Goal: Transaction & Acquisition: Purchase product/service

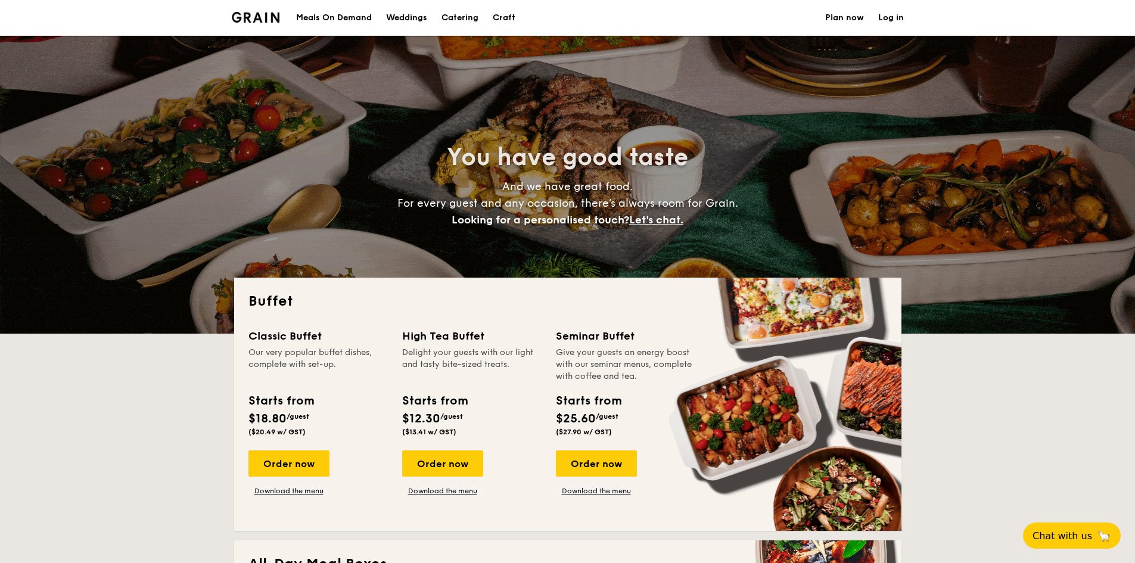
select select
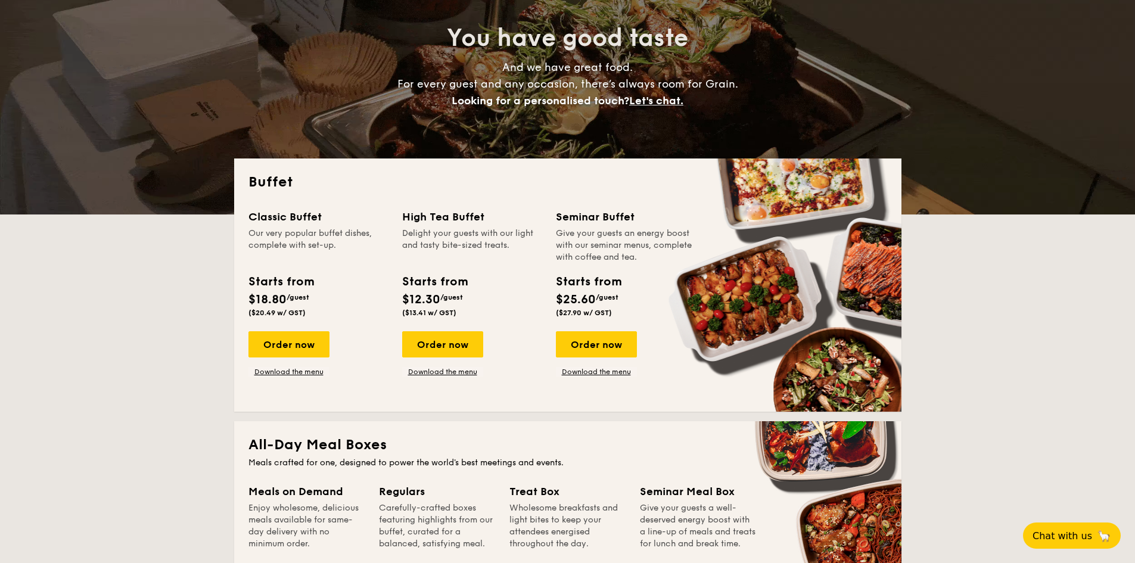
scroll to position [357, 0]
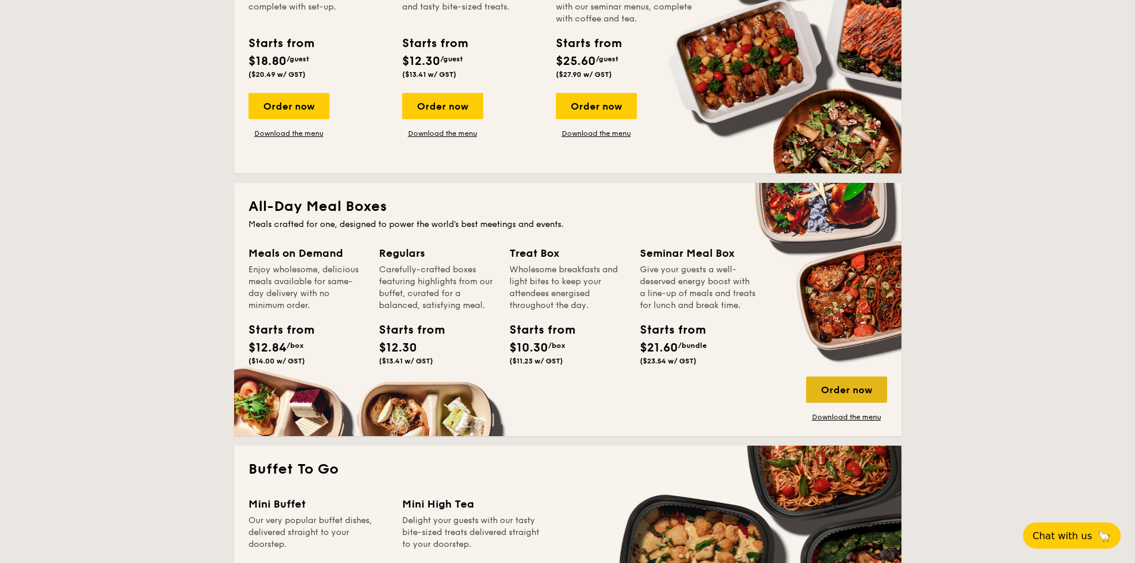
click at [832, 385] on div "Order now" at bounding box center [846, 389] width 81 height 26
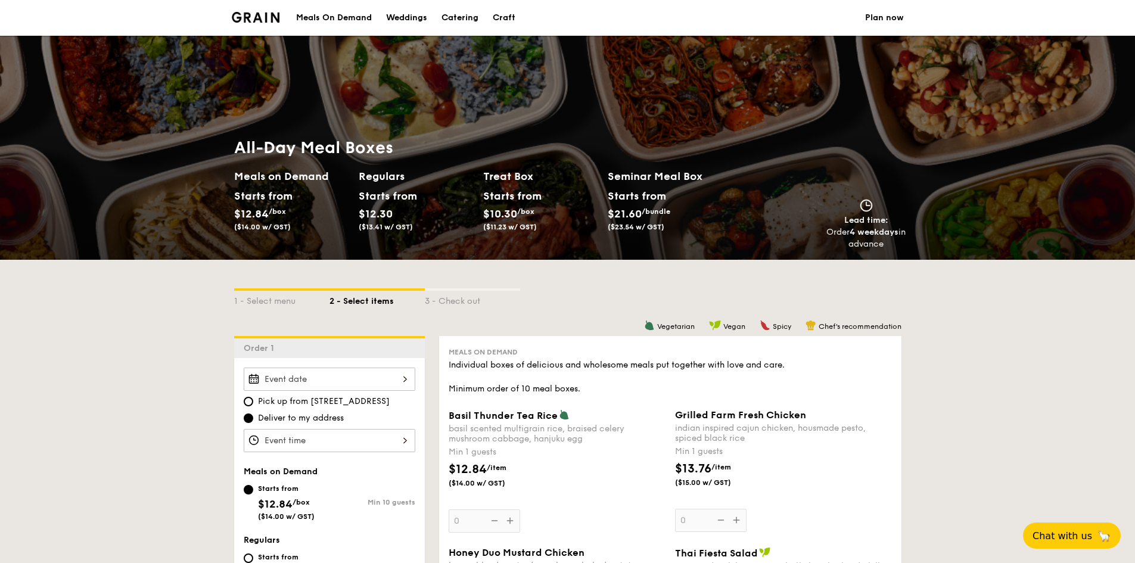
select select
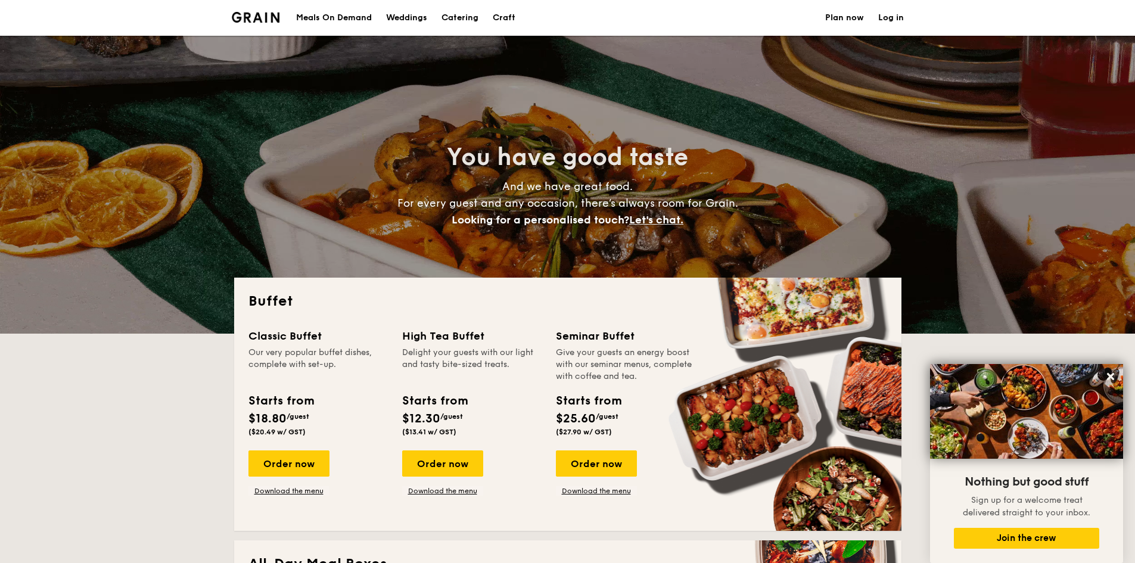
click at [326, 18] on div "Meals On Demand" at bounding box center [334, 18] width 76 height 36
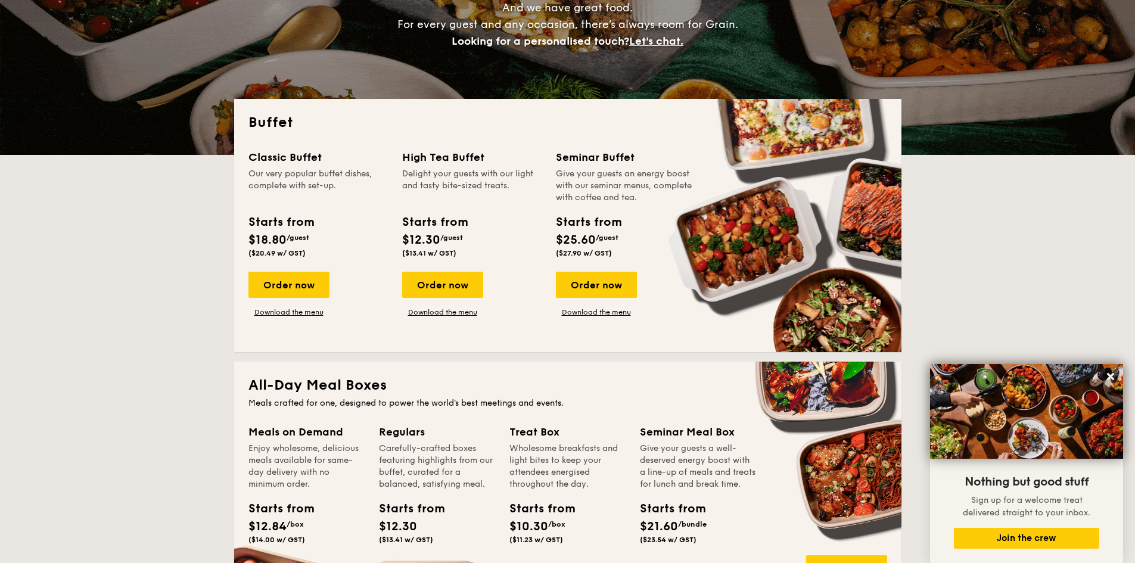
scroll to position [298, 0]
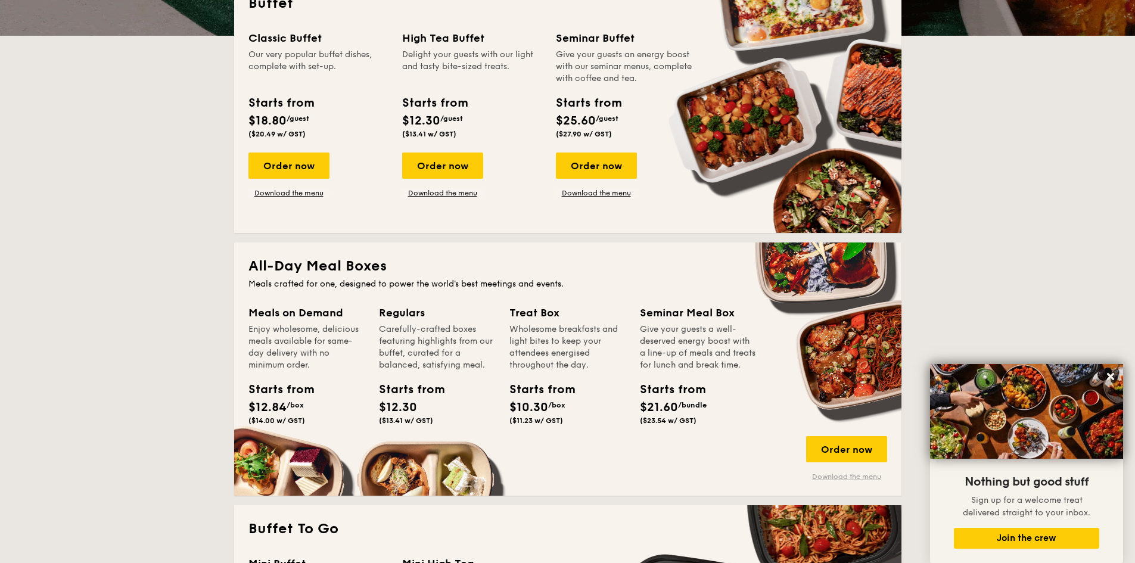
click at [839, 477] on link "Download the menu" at bounding box center [846, 477] width 81 height 10
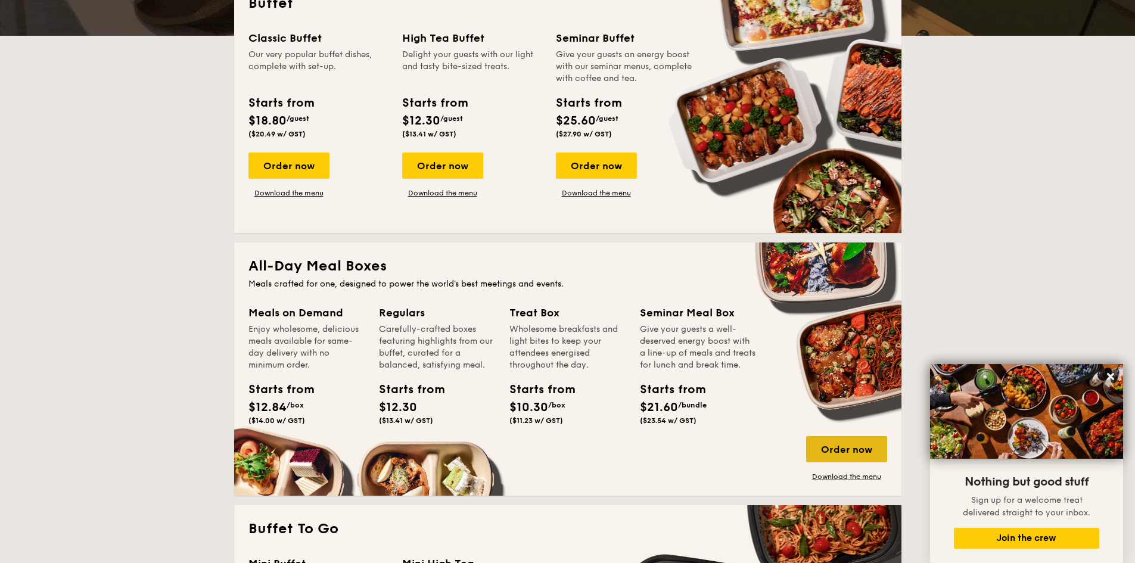
click at [872, 449] on div "Order now" at bounding box center [846, 449] width 81 height 26
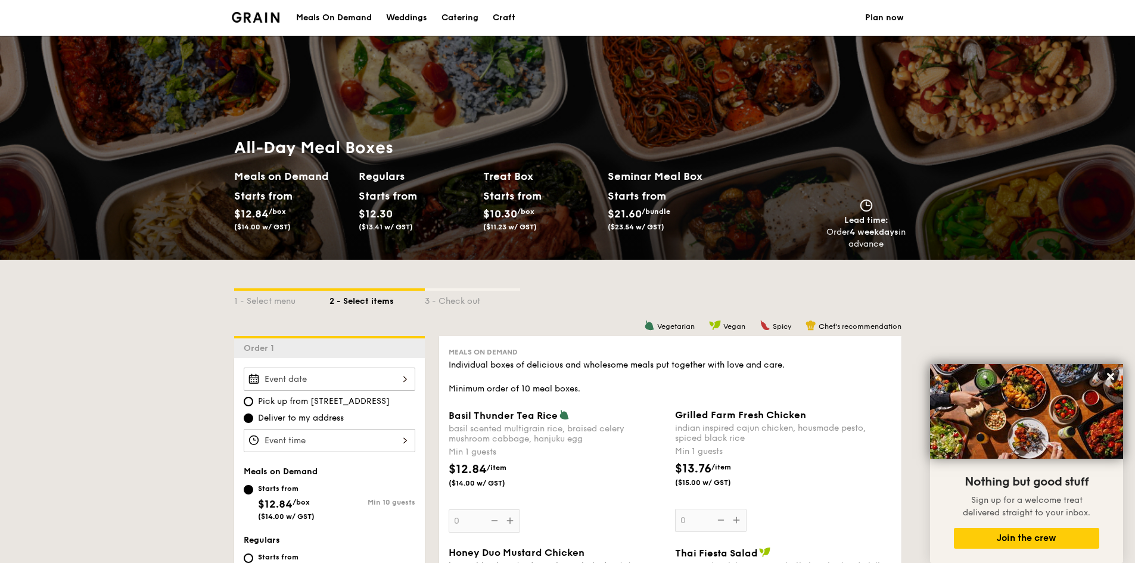
scroll to position [238, 0]
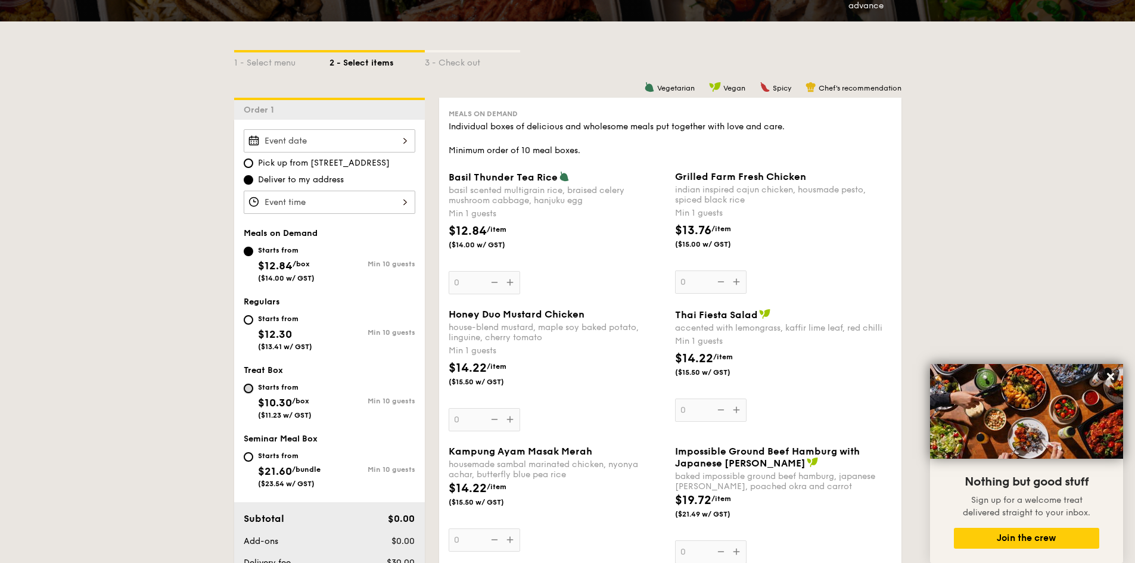
click at [251, 384] on input "Starts from $10.30 /box ($11.23 w/ GST) Min 10 guests" at bounding box center [249, 389] width 10 height 10
radio input "true"
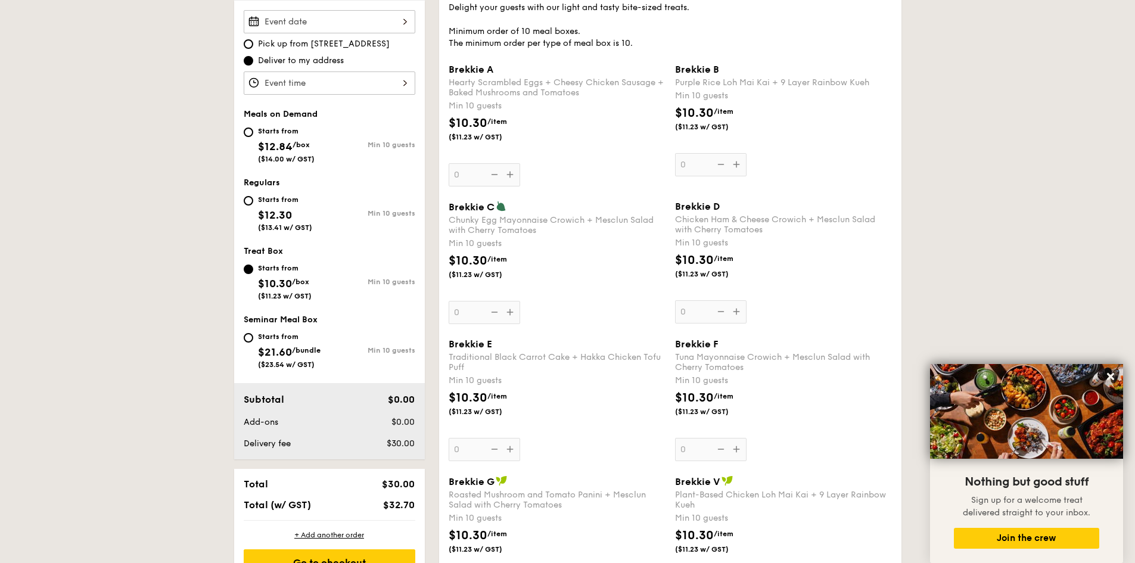
scroll to position [417, 0]
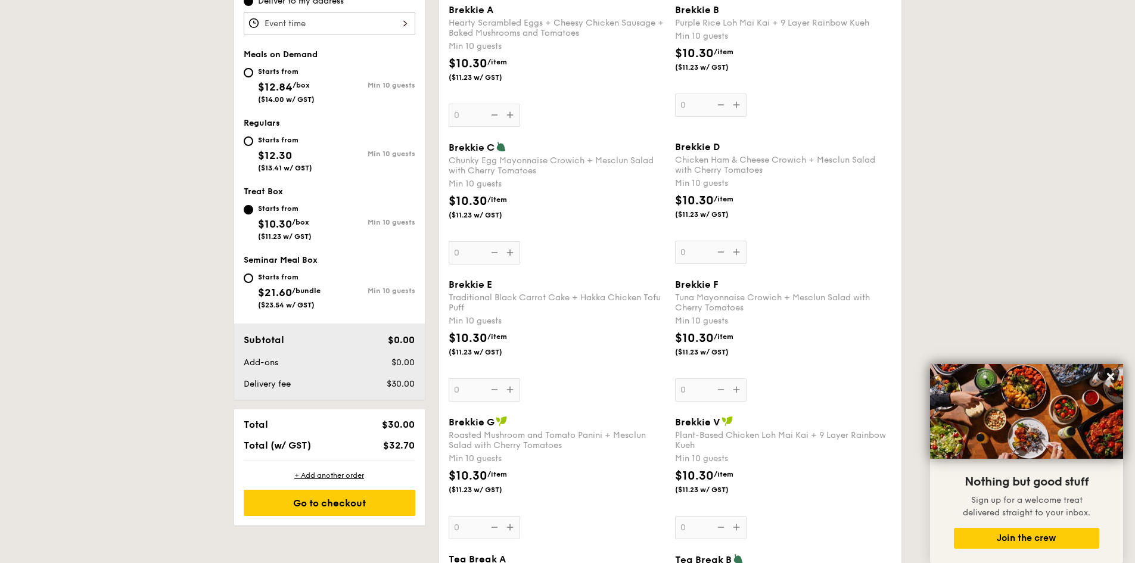
drag, startPoint x: 522, startPoint y: 453, endPoint x: 478, endPoint y: 452, distance: 43.5
click at [478, 452] on div "Brekkie G Roasted Mushroom and Tomato Panini + Mesclun Salad with Cherry Tomato…" at bounding box center [557, 477] width 217 height 123
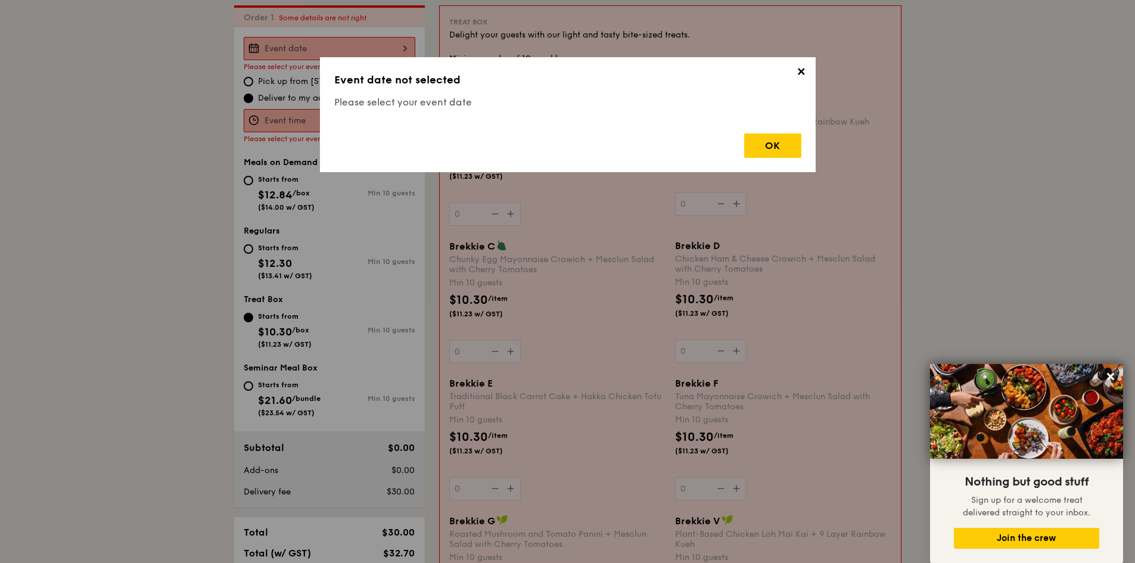
scroll to position [318, 0]
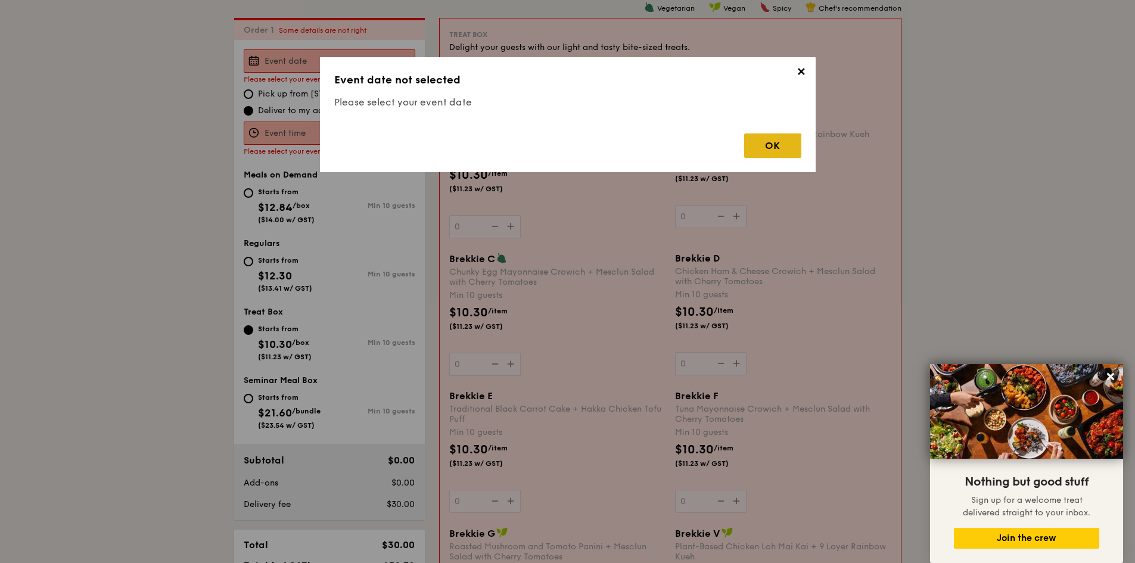
click at [771, 136] on div "OK" at bounding box center [772, 145] width 57 height 24
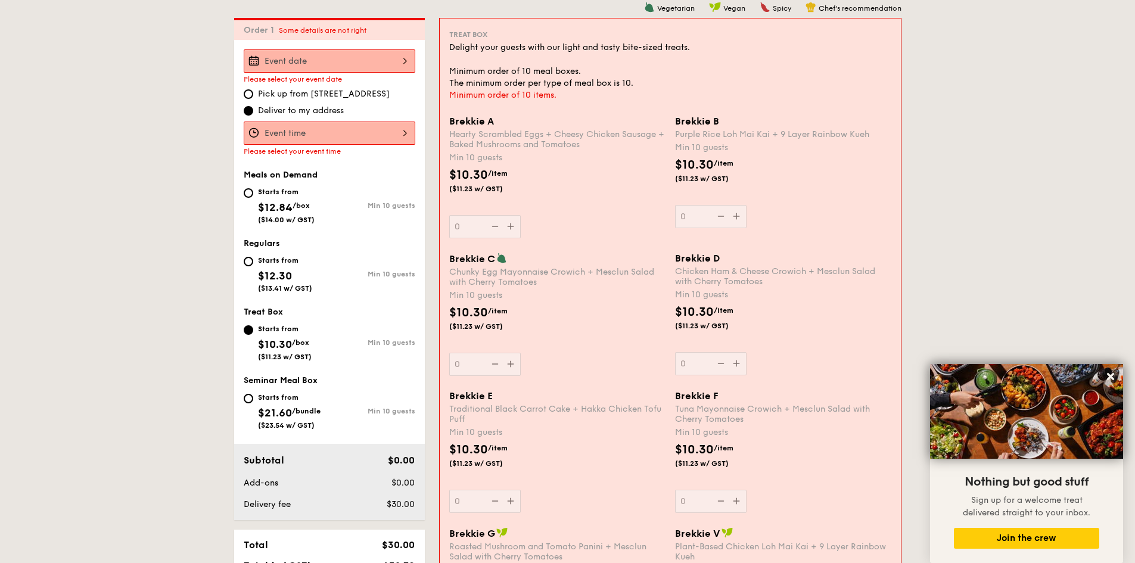
scroll to position [497, 0]
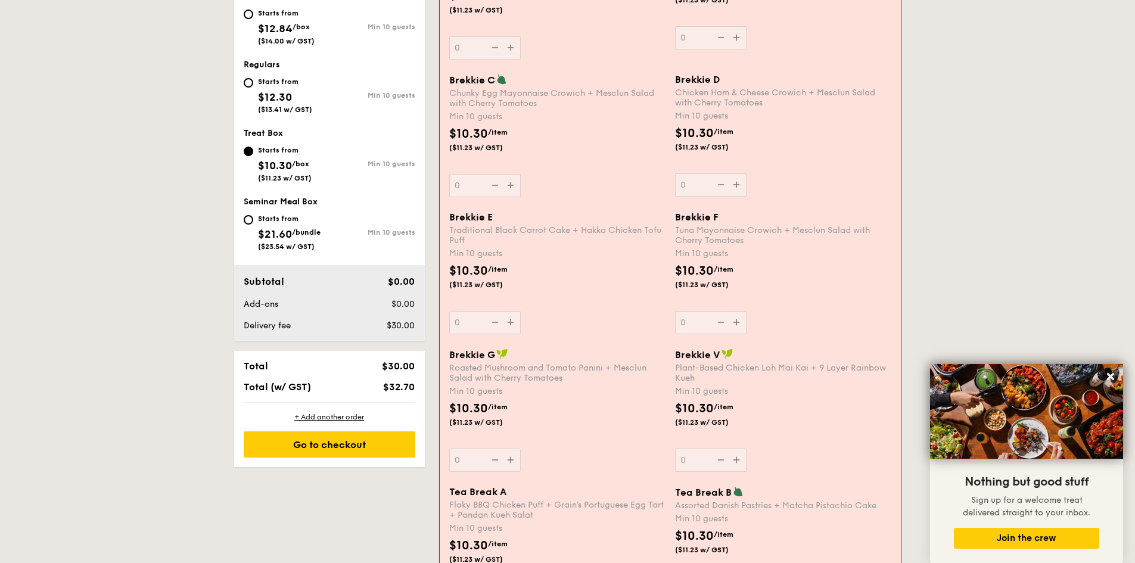
click at [565, 183] on div "Brekkie C Chunky Egg Mayonnaise Crowich + Mesclun Salad with Cherry Tomatoes Mi…" at bounding box center [557, 135] width 216 height 123
click at [521, 183] on input "0" at bounding box center [484, 185] width 71 height 23
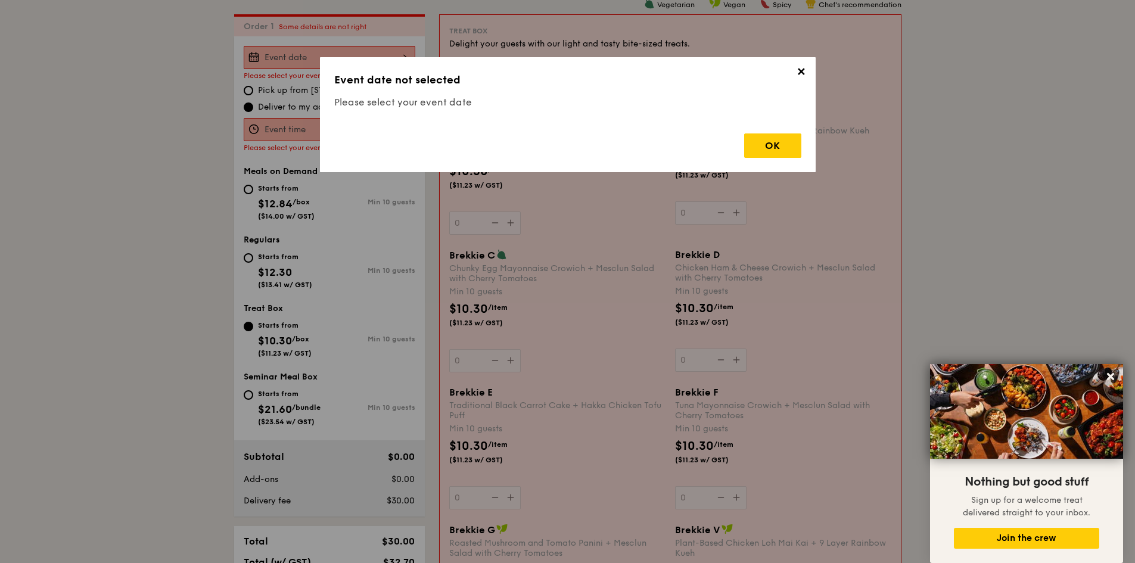
scroll to position [318, 0]
click at [760, 150] on div "OK" at bounding box center [772, 145] width 57 height 24
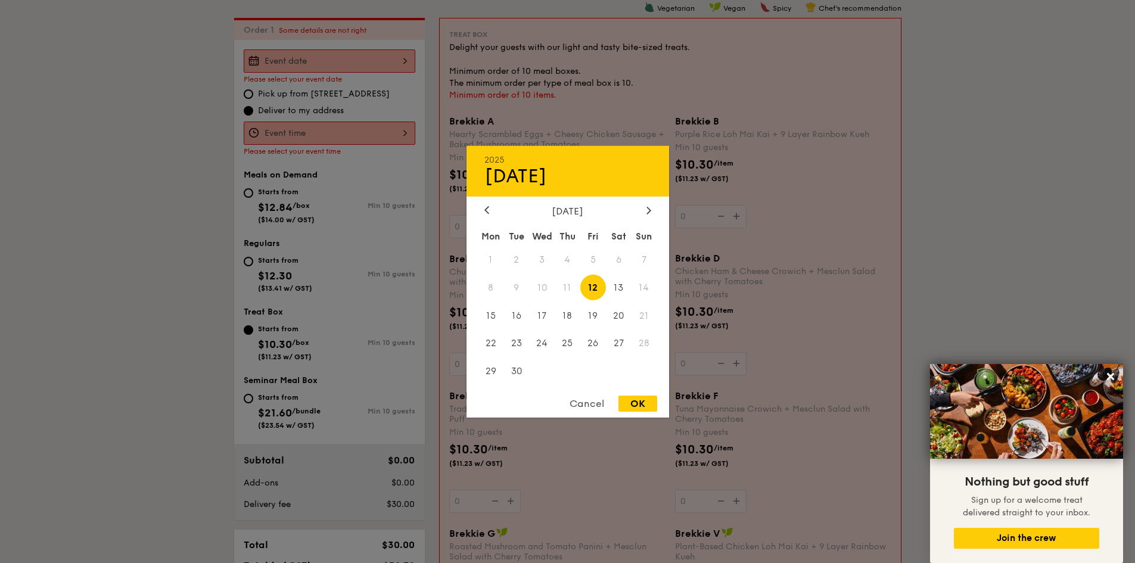
click at [363, 52] on div "2025 Sep [DATE] Tue Wed Thu Fri Sat Sun 1 2 3 4 5 6 7 8 9 10 11 12 13 14 15 16 …" at bounding box center [330, 60] width 172 height 23
click at [642, 212] on div "[DATE]" at bounding box center [567, 210] width 167 height 11
click at [647, 212] on div at bounding box center [648, 210] width 11 height 11
click at [591, 288] on span "10" at bounding box center [593, 288] width 26 height 26
click at [625, 287] on span "11" at bounding box center [619, 288] width 26 height 26
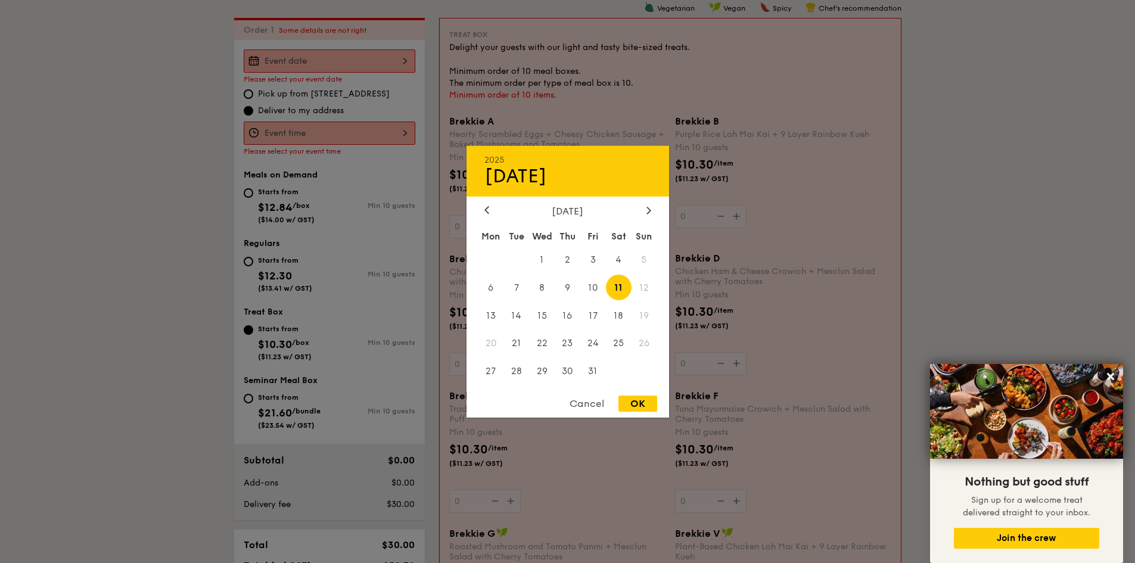
click at [635, 404] on div "OK" at bounding box center [637, 404] width 39 height 16
type input "[DATE]"
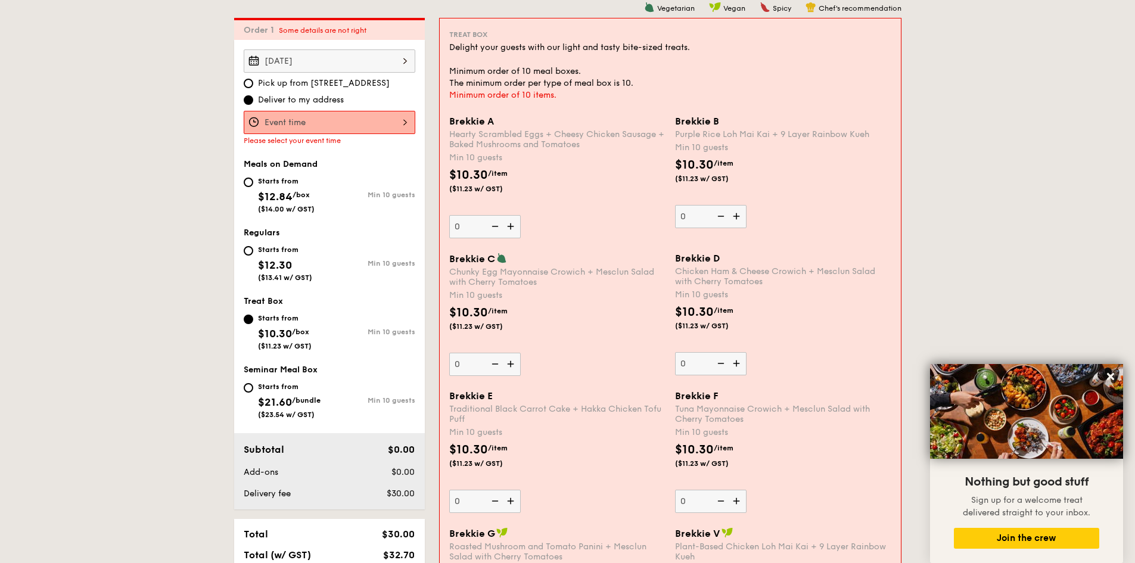
click at [397, 120] on div at bounding box center [330, 122] width 172 height 23
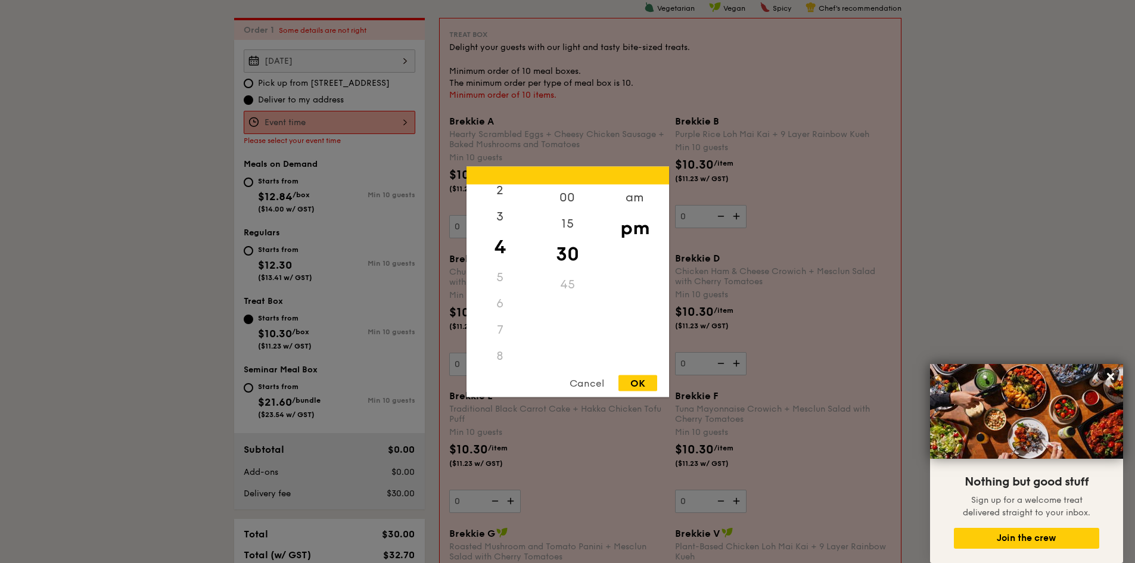
scroll to position [119, 0]
click at [498, 273] on div "7" at bounding box center [499, 270] width 67 height 26
click at [502, 267] on div "7" at bounding box center [499, 270] width 67 height 26
click at [496, 267] on div "7" at bounding box center [499, 270] width 67 height 26
click at [495, 268] on div "7" at bounding box center [499, 270] width 67 height 26
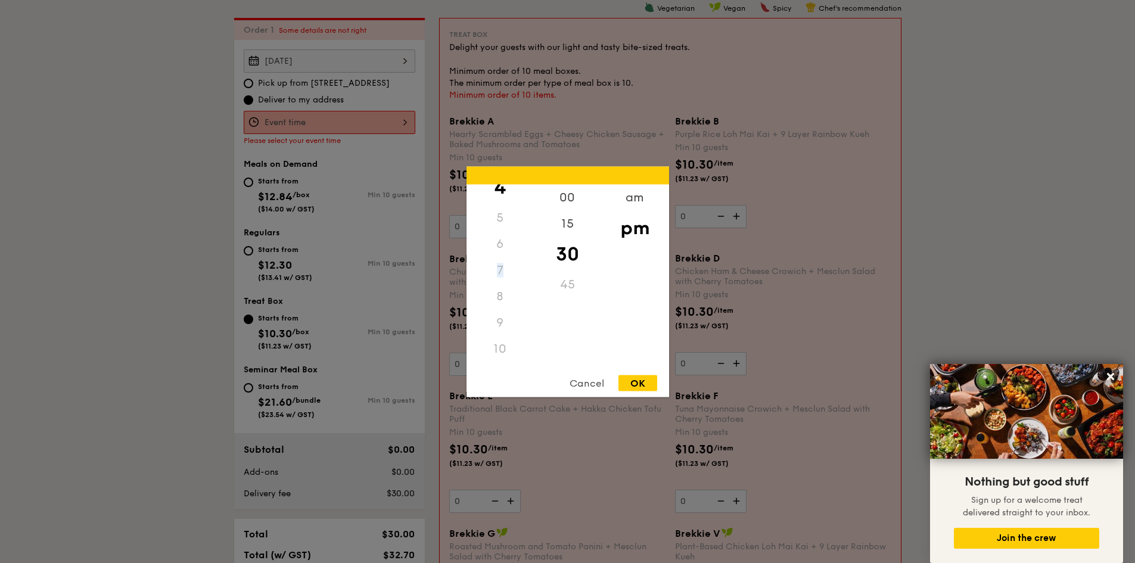
click at [497, 263] on div "7" at bounding box center [499, 270] width 67 height 26
click at [638, 201] on div "am" at bounding box center [634, 201] width 67 height 35
click at [496, 262] on div "7" at bounding box center [499, 261] width 67 height 26
click at [570, 228] on div "15" at bounding box center [567, 227] width 67 height 35
click at [493, 260] on div "7" at bounding box center [499, 261] width 67 height 26
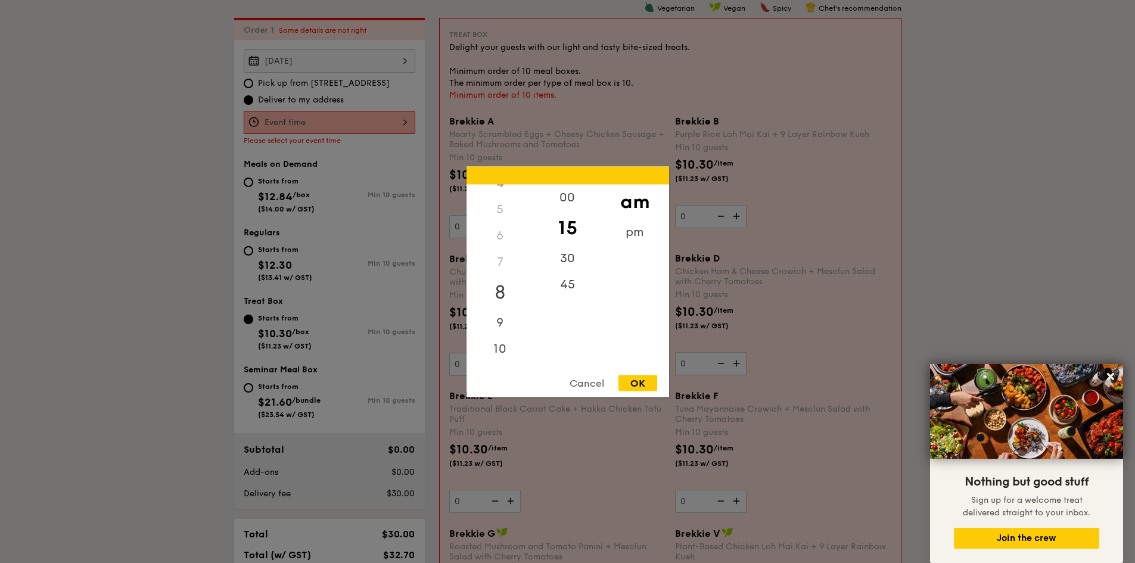
click at [496, 290] on div "8" at bounding box center [499, 292] width 67 height 35
click at [578, 202] on div "00" at bounding box center [567, 201] width 67 height 35
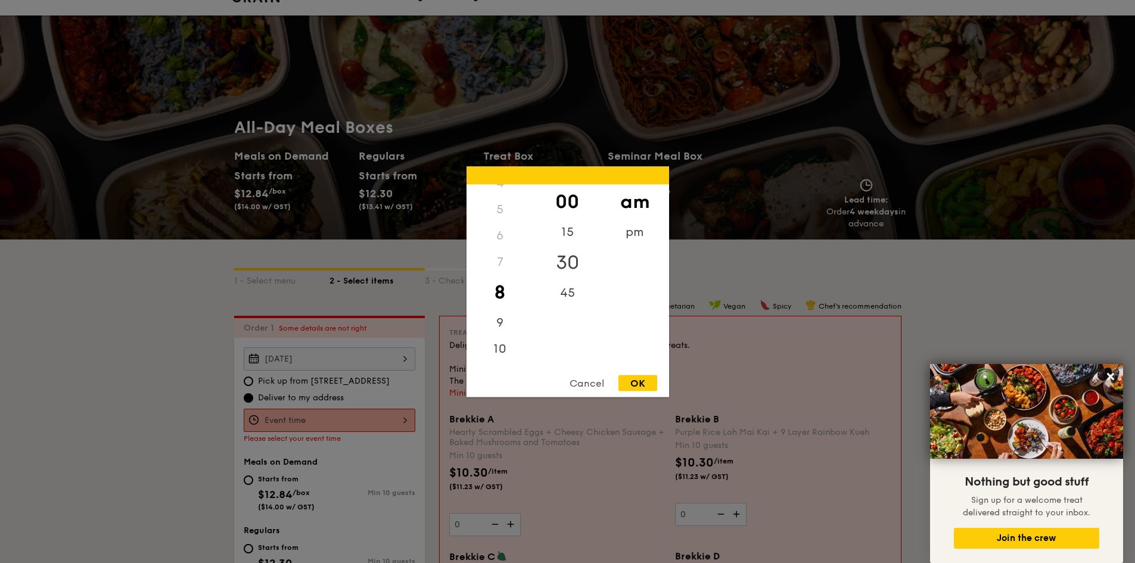
scroll to position [139, 0]
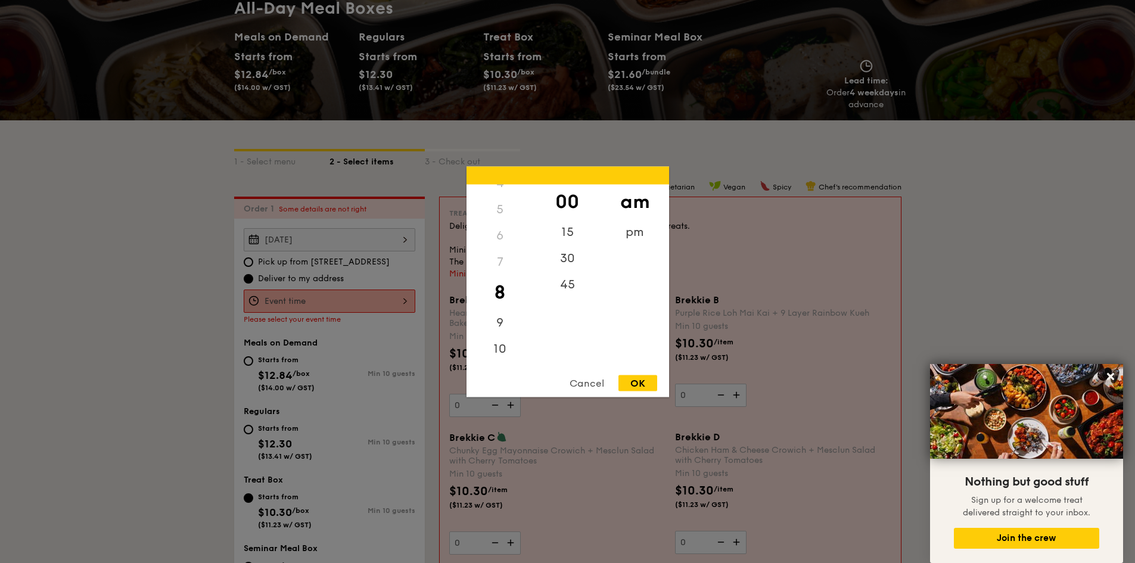
click at [631, 375] on div "OK" at bounding box center [637, 383] width 39 height 16
type input "8:00AM"
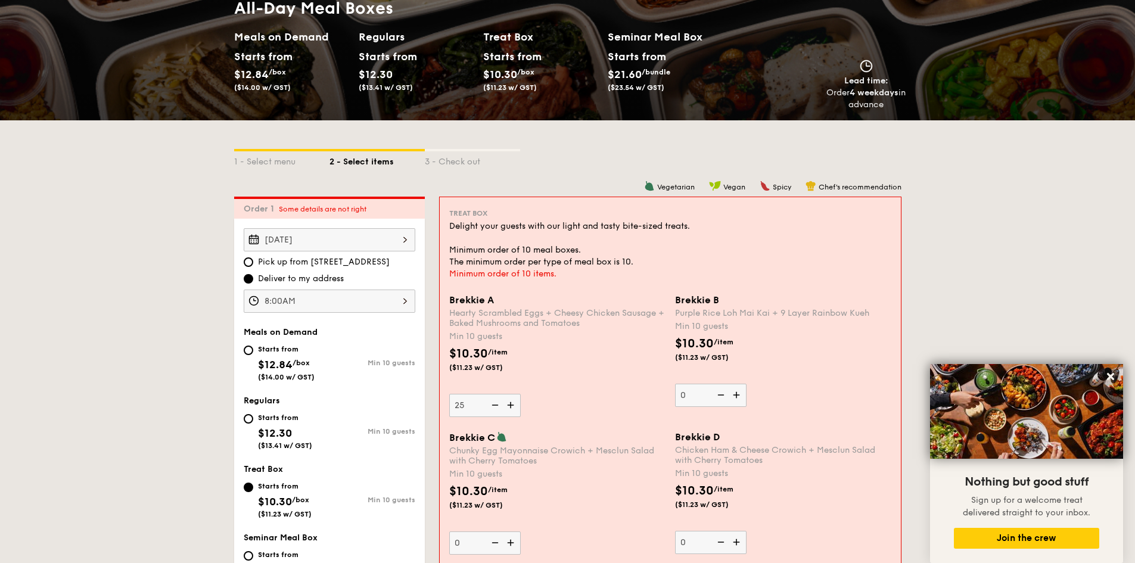
type input "25"
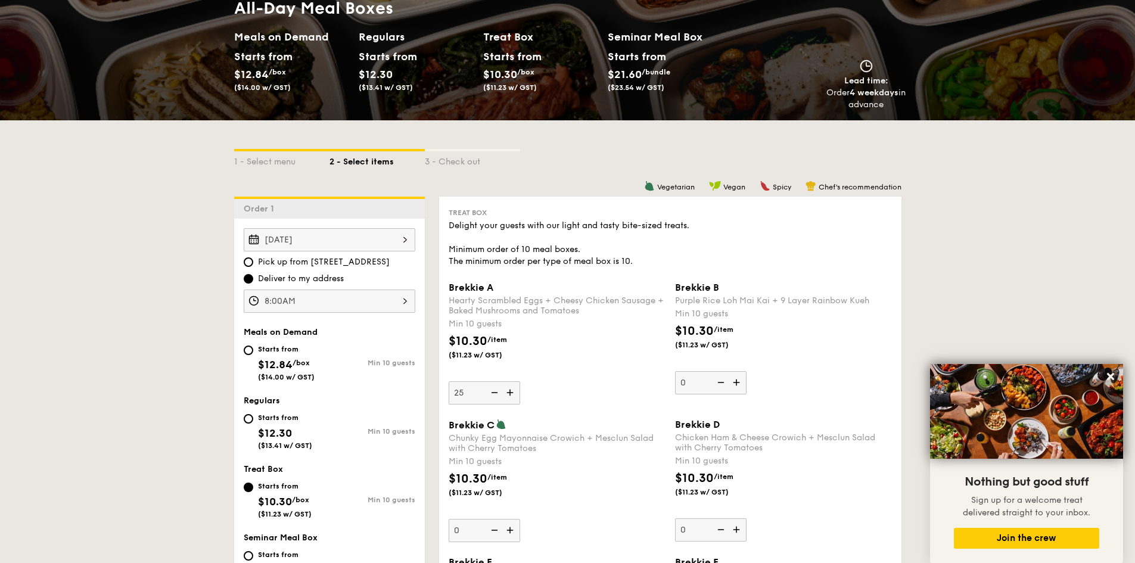
type input "25"
click at [644, 493] on div "$10.30 /item ($11.23 w/ GST)" at bounding box center [557, 491] width 226 height 42
click at [520, 519] on input "0" at bounding box center [484, 530] width 71 height 23
click at [800, 488] on div "$10.30 /item ($11.23 w/ GST)" at bounding box center [783, 490] width 226 height 42
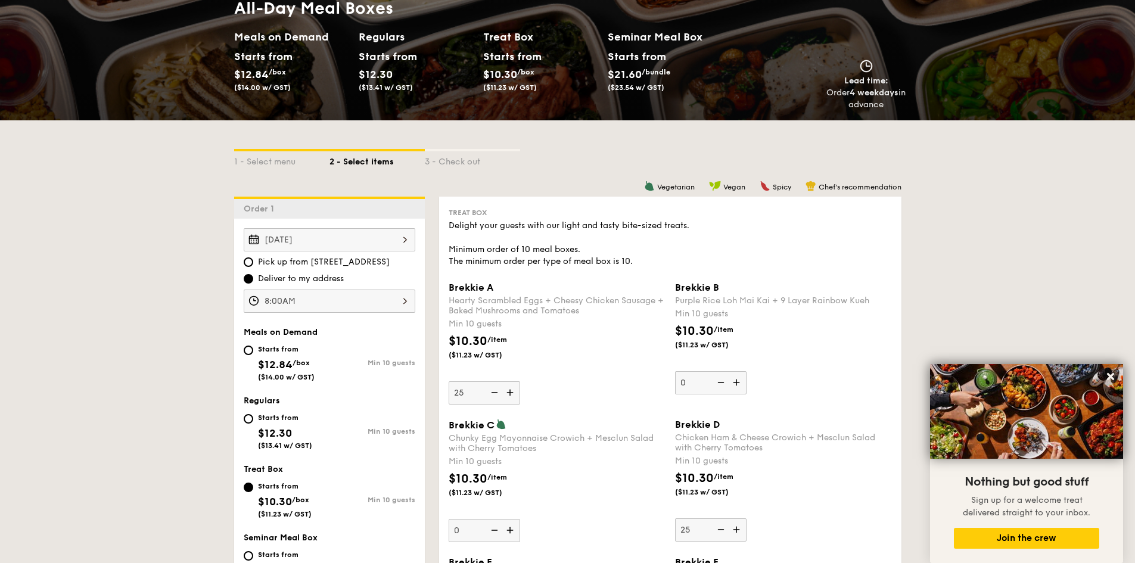
click at [746, 518] on input "25" at bounding box center [710, 529] width 71 height 23
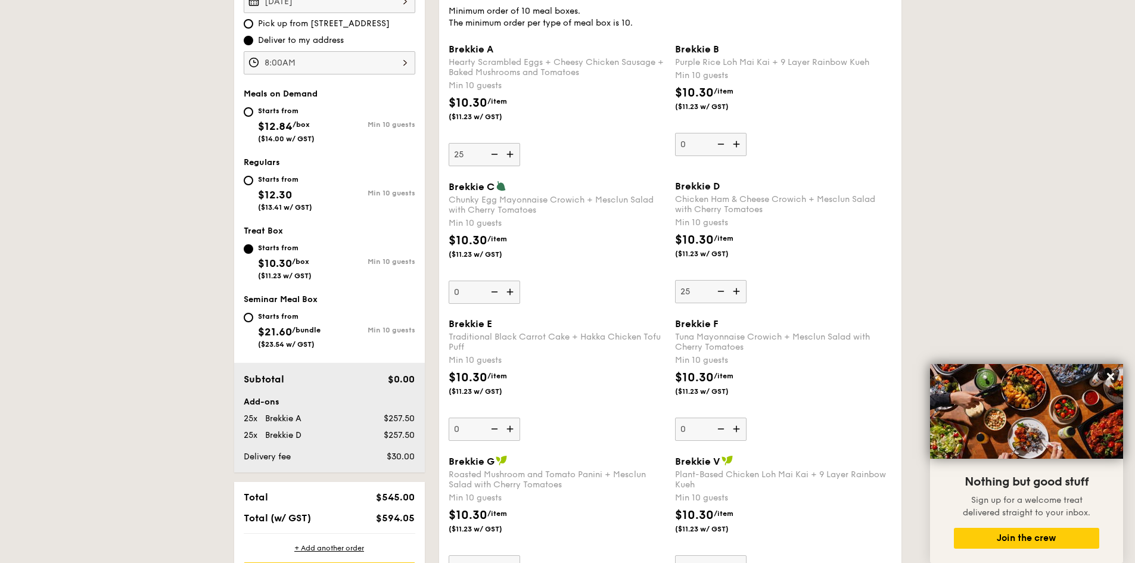
scroll to position [437, 0]
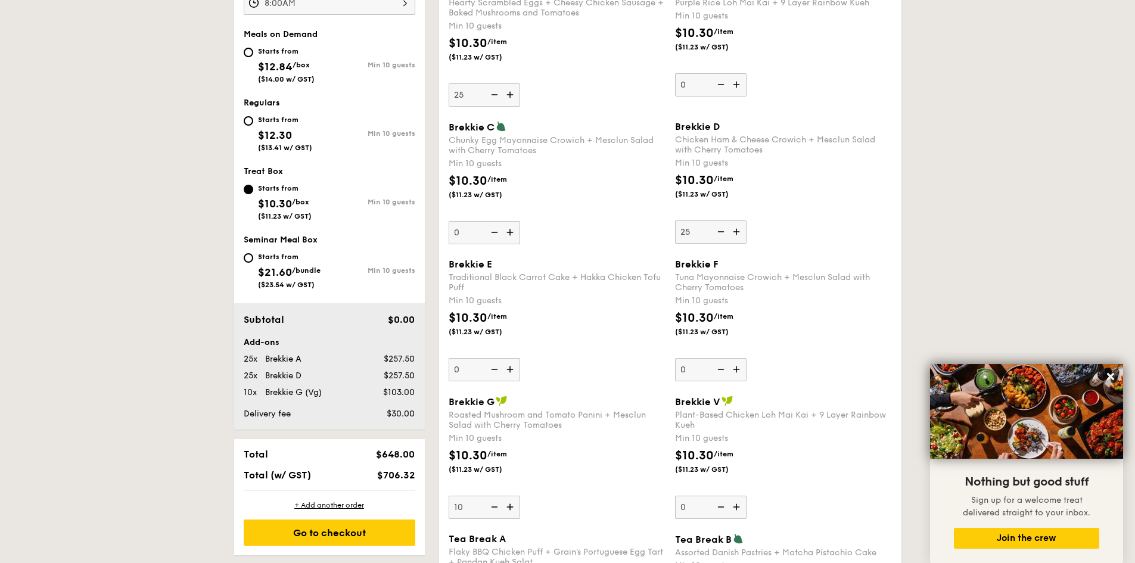
click at [581, 494] on div "Brekkie G Roasted Mushroom and Tomato Panini + Mesclun Salad with Cherry Tomato…" at bounding box center [557, 457] width 217 height 123
click at [520, 496] on input "10" at bounding box center [484, 507] width 71 height 23
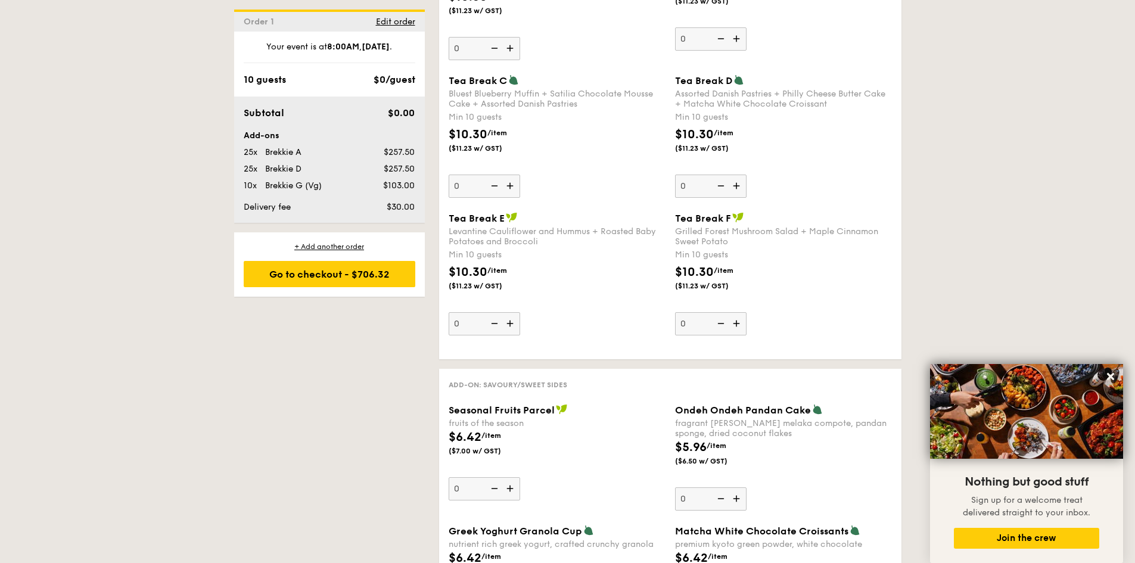
scroll to position [663, 0]
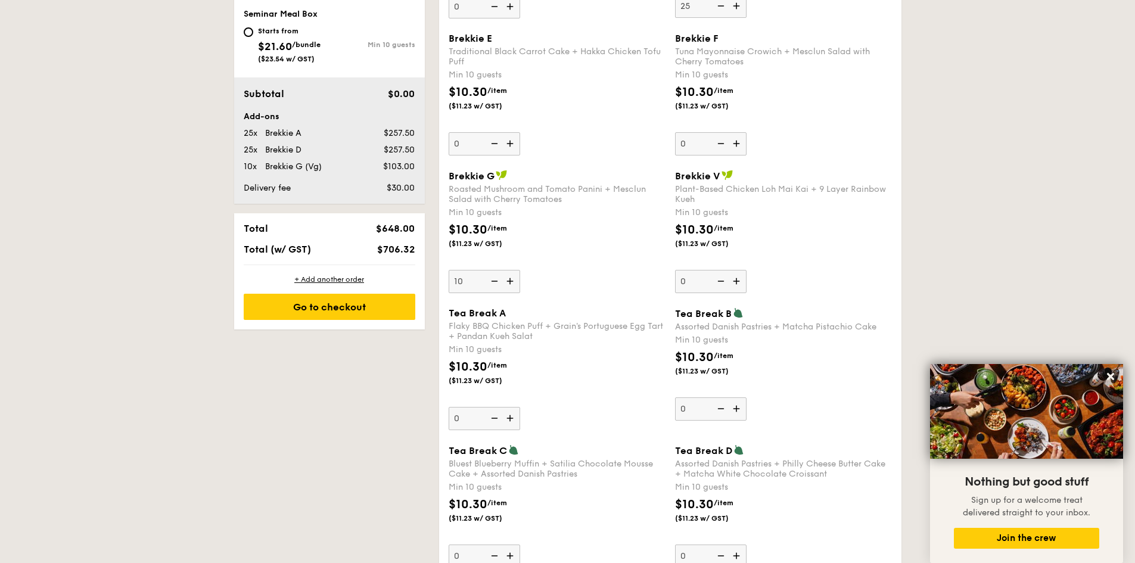
click at [494, 279] on img at bounding box center [493, 281] width 18 height 23
click at [494, 279] on input "10" at bounding box center [484, 281] width 71 height 23
type input "0"
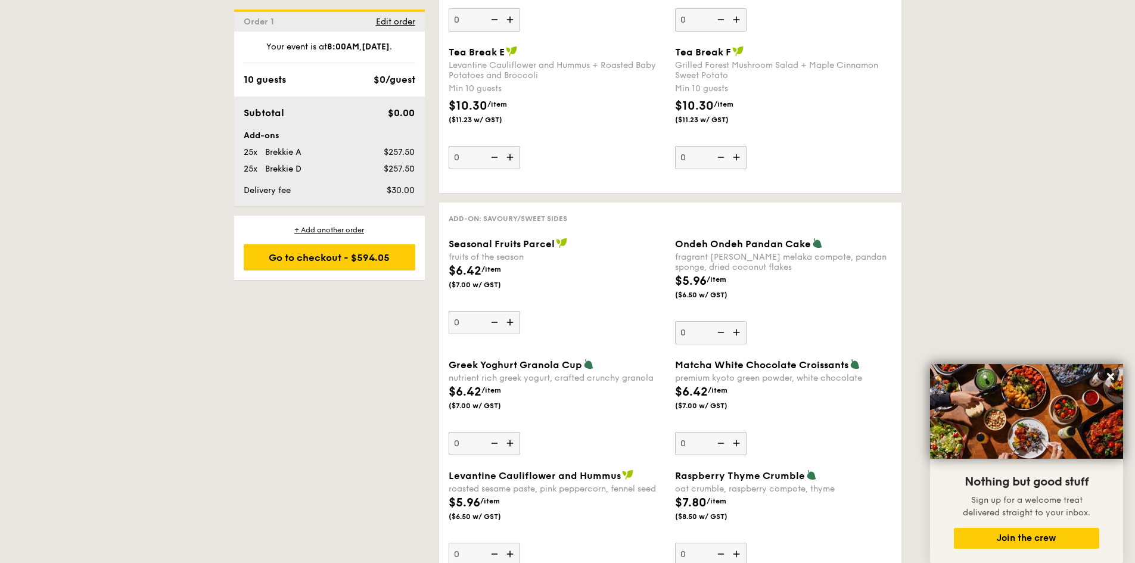
scroll to position [1497, 0]
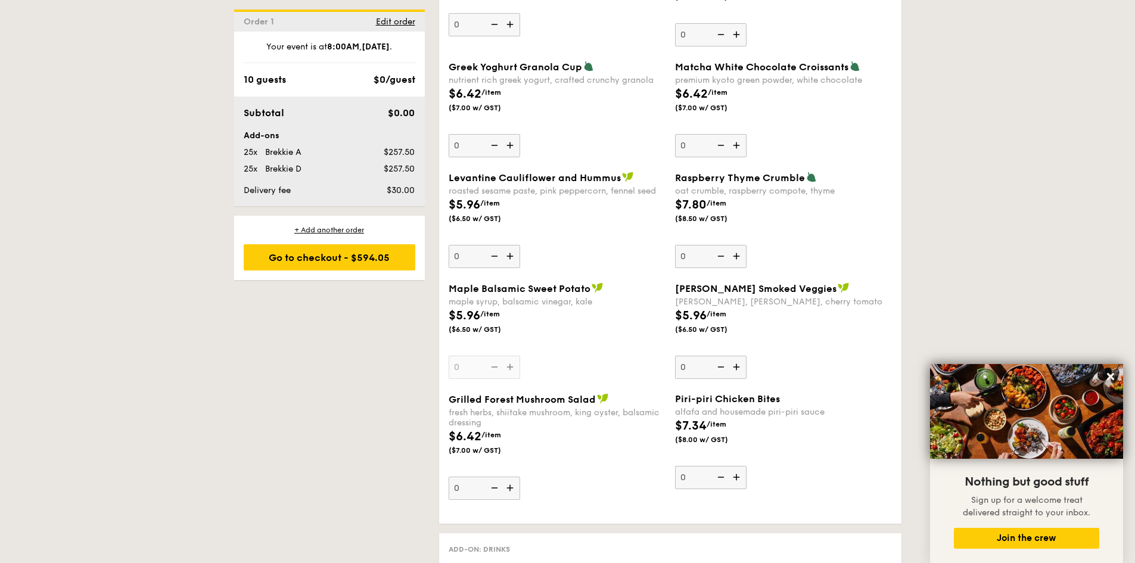
click at [509, 257] on img at bounding box center [511, 256] width 18 height 23
click at [509, 257] on input "0" at bounding box center [484, 256] width 71 height 23
type input "1"
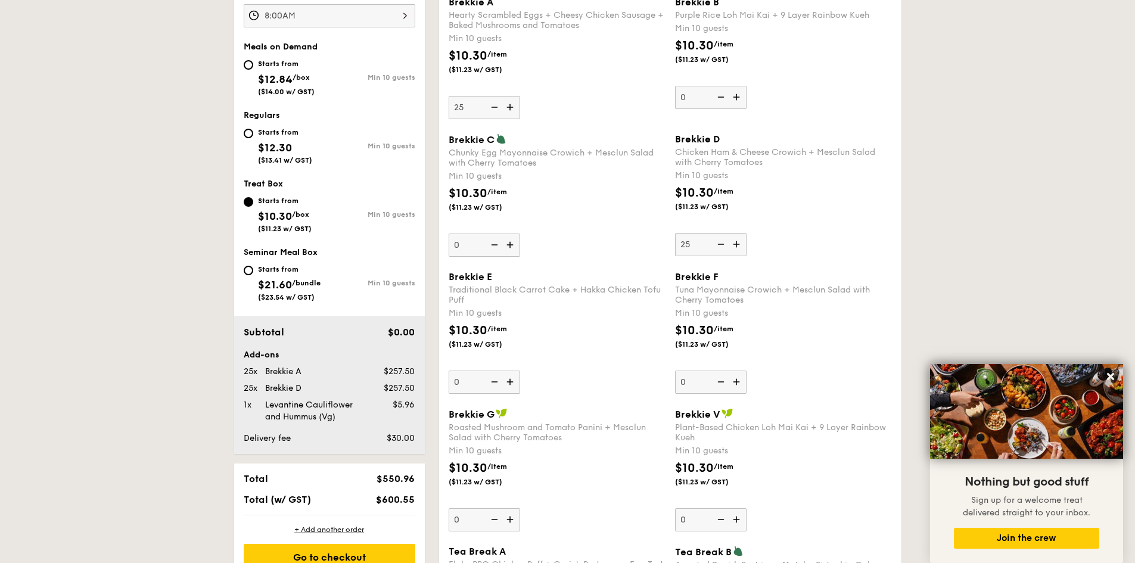
scroll to position [484, 0]
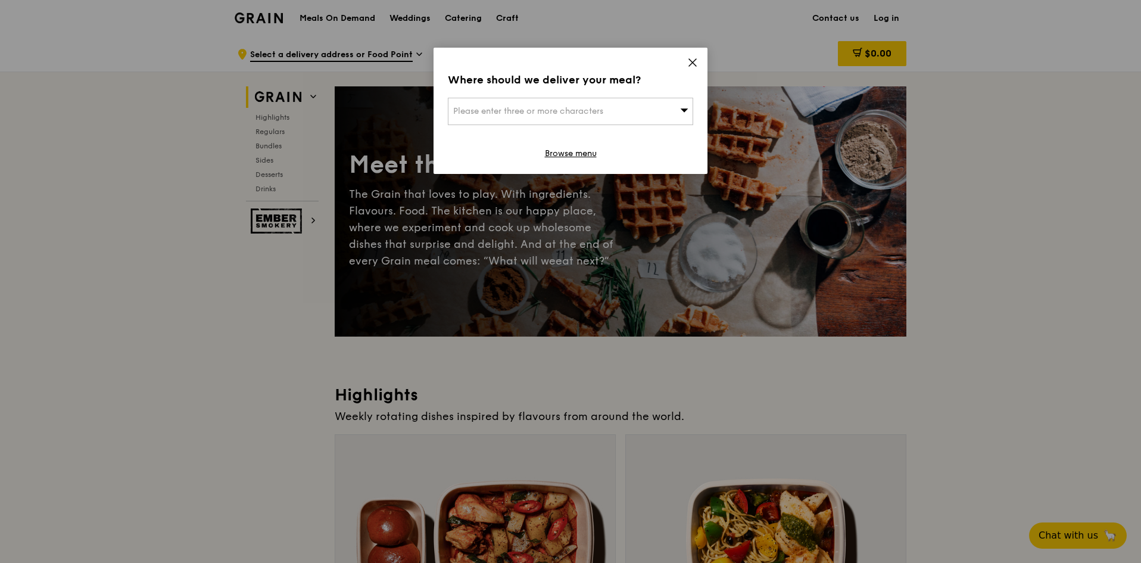
click at [695, 67] on icon at bounding box center [692, 62] width 11 height 11
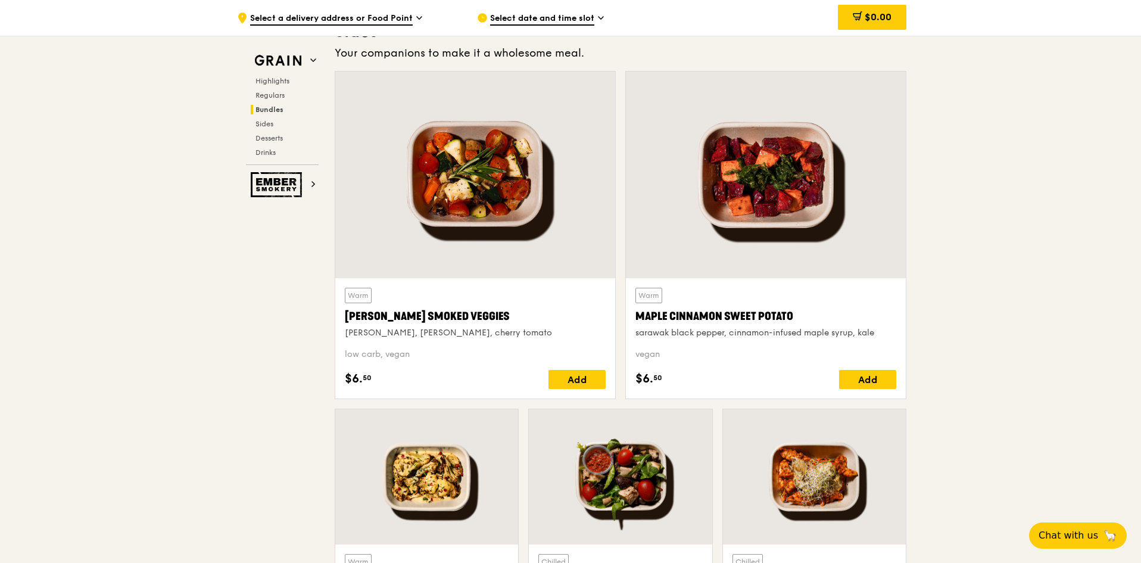
scroll to position [2442, 0]
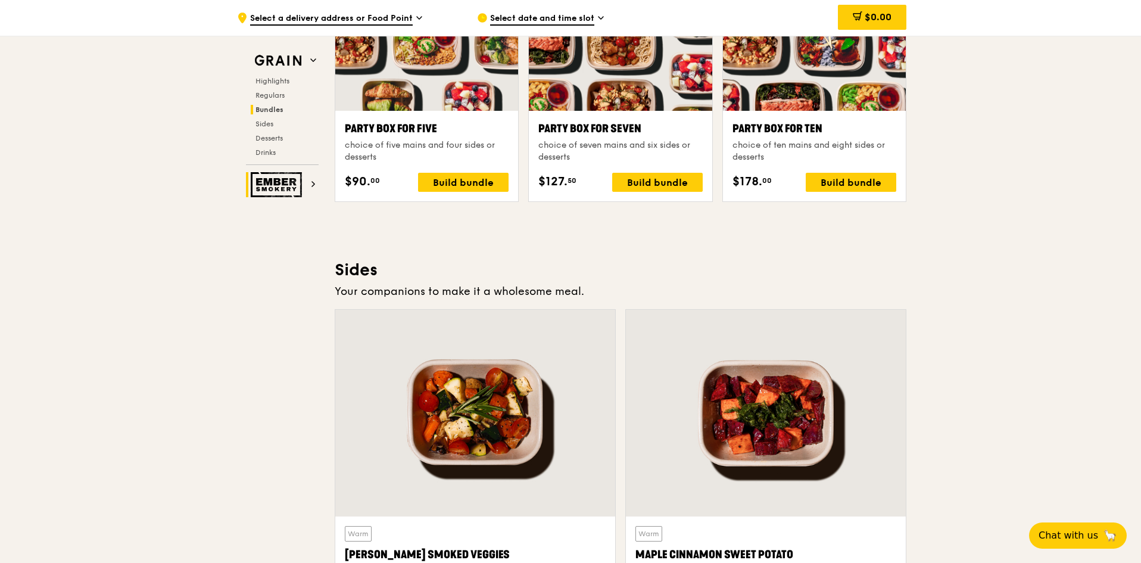
click at [316, 186] on icon at bounding box center [313, 184] width 6 height 6
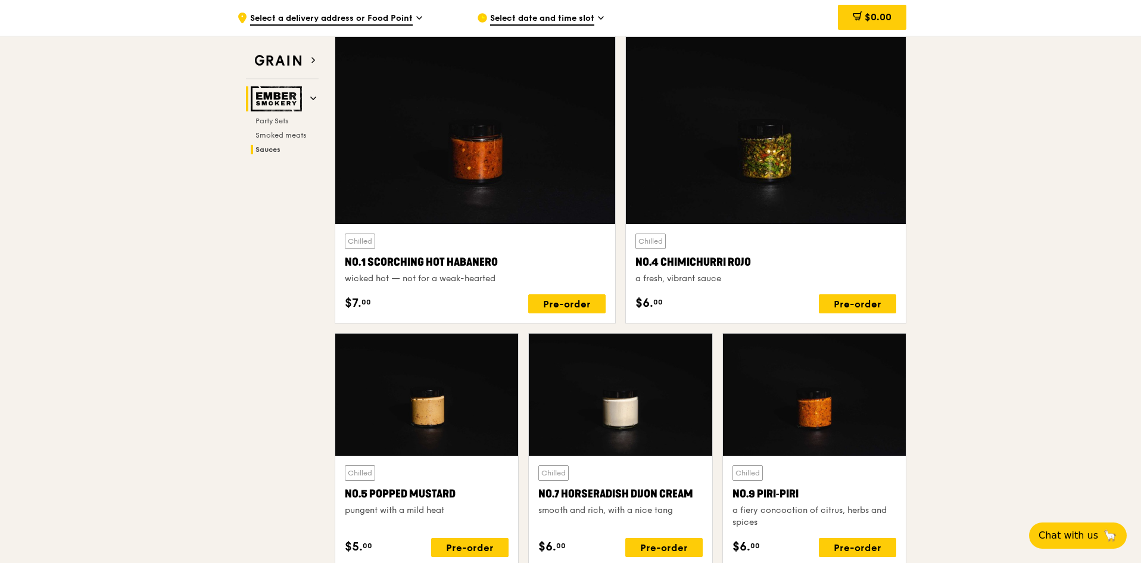
scroll to position [693, 0]
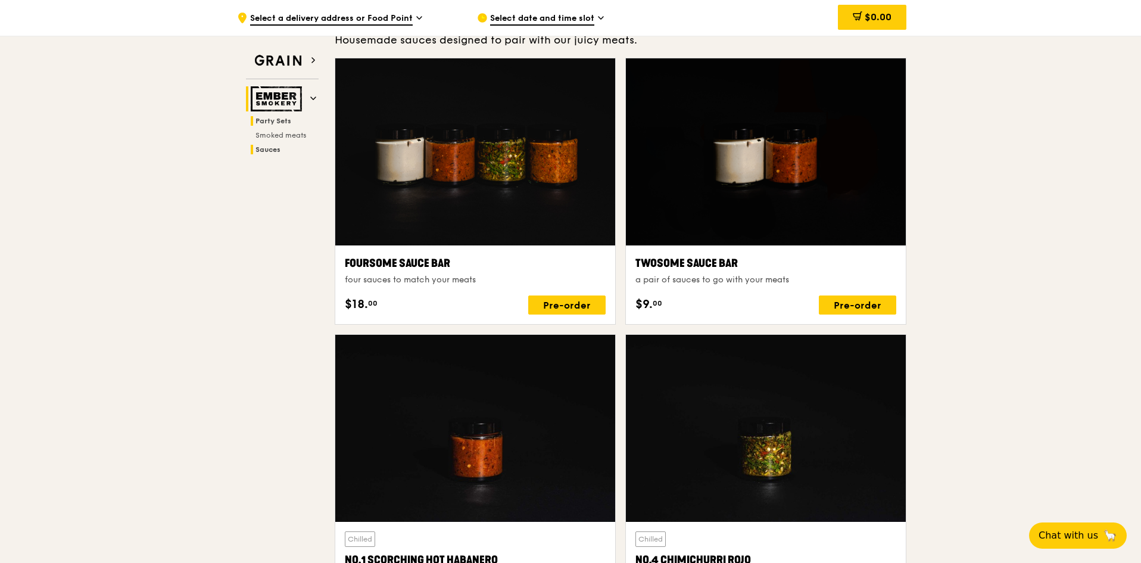
click at [279, 119] on span "Party Sets" at bounding box center [274, 121] width 36 height 8
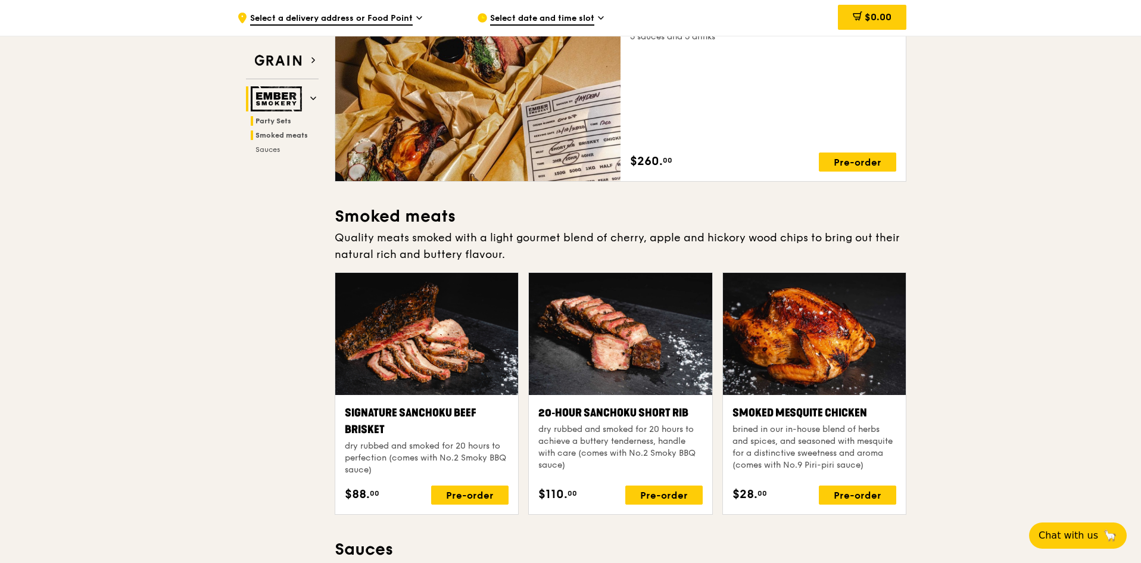
scroll to position [38, 0]
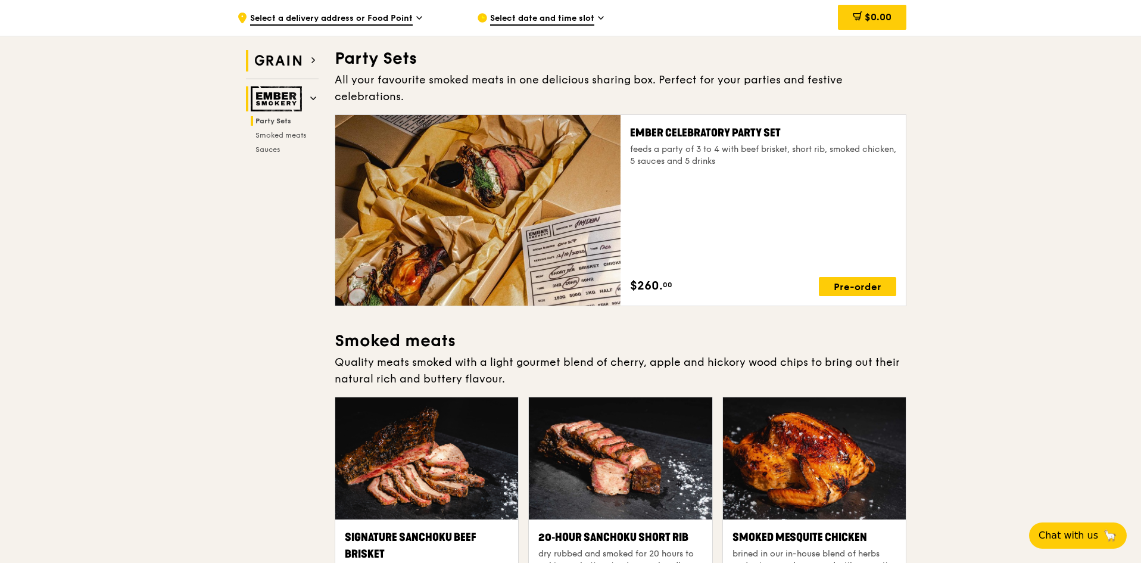
click at [306, 58] on h2 "Grain" at bounding box center [282, 60] width 73 height 21
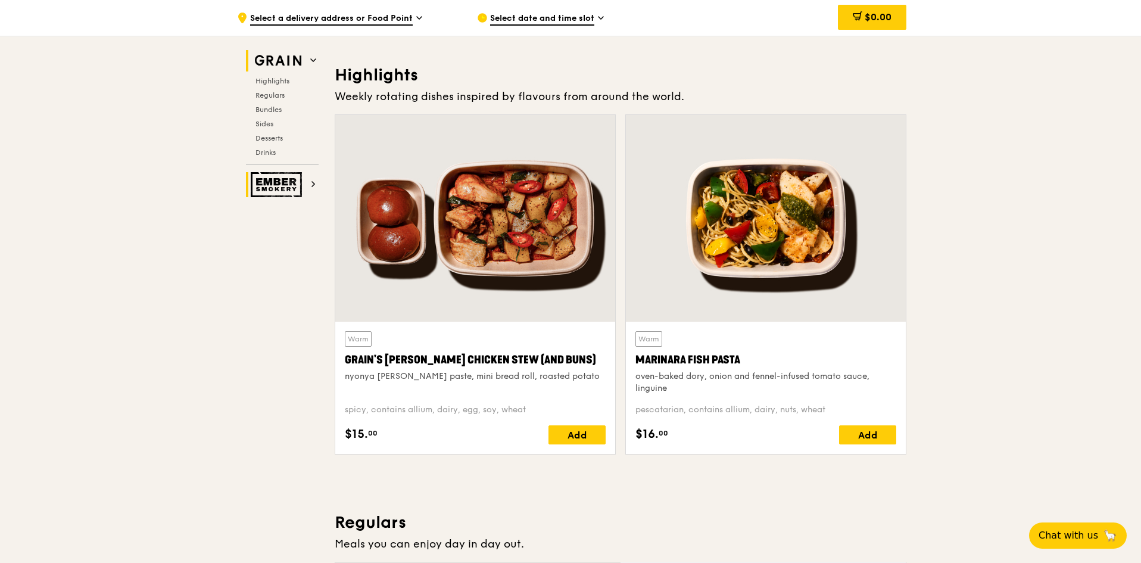
scroll to position [336, 0]
